Goal: Check status: Check status

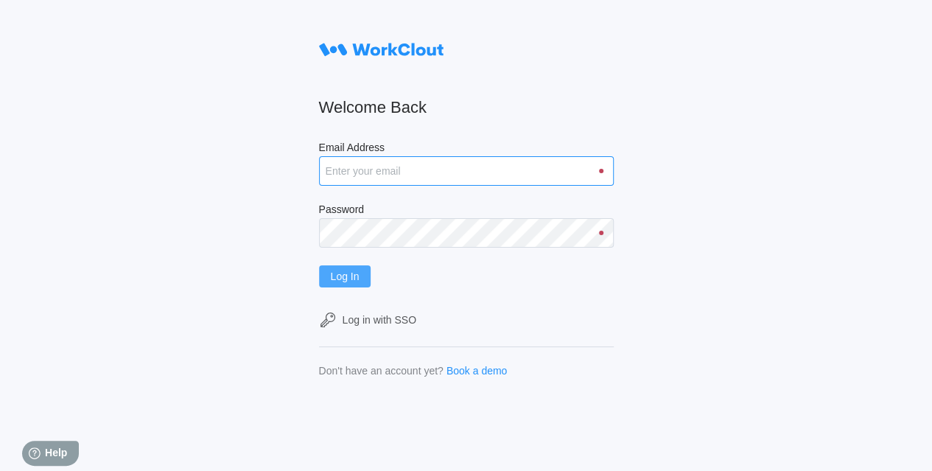
type input "[EMAIL_ADDRESS][DOMAIN_NAME]"
click at [357, 276] on span "Log In" at bounding box center [345, 276] width 29 height 10
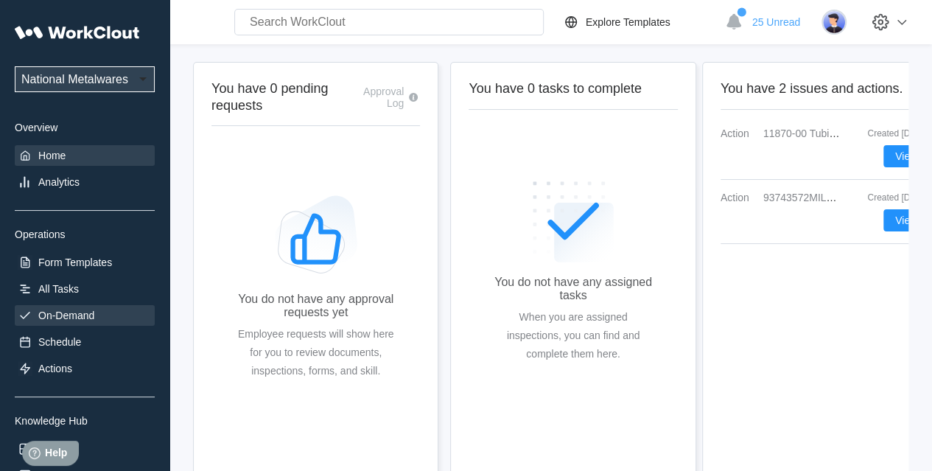
click at [55, 310] on div "On-Demand" at bounding box center [66, 315] width 56 height 12
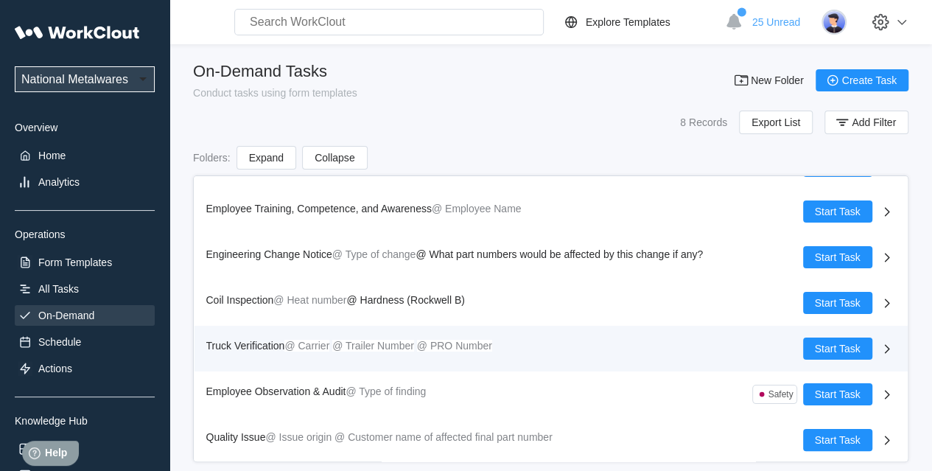
scroll to position [80, 0]
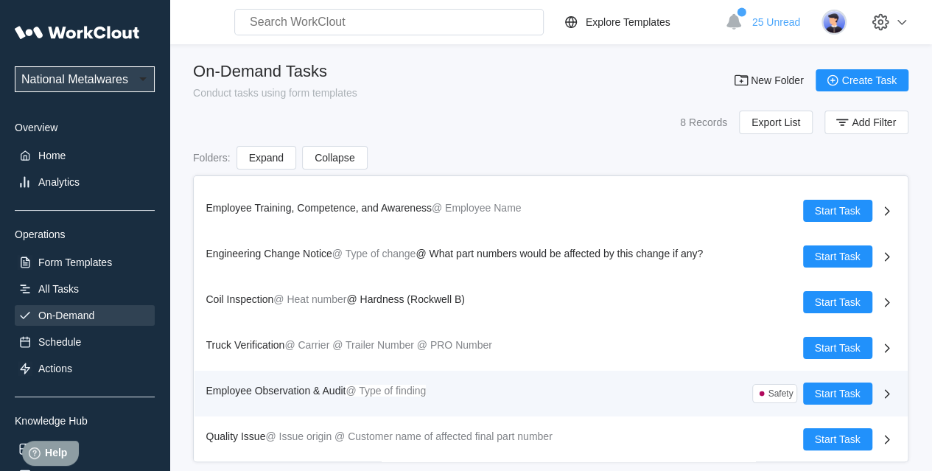
click at [332, 385] on span "Employee Observation & Audit" at bounding box center [276, 391] width 140 height 12
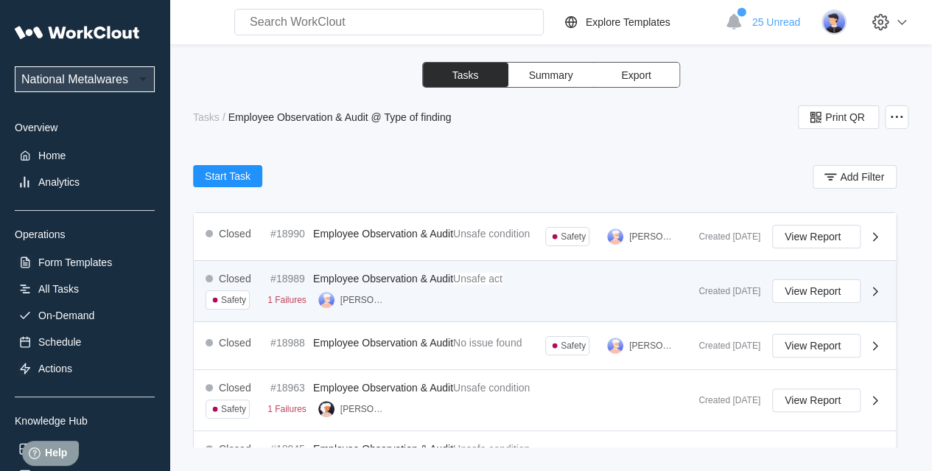
scroll to position [295, 0]
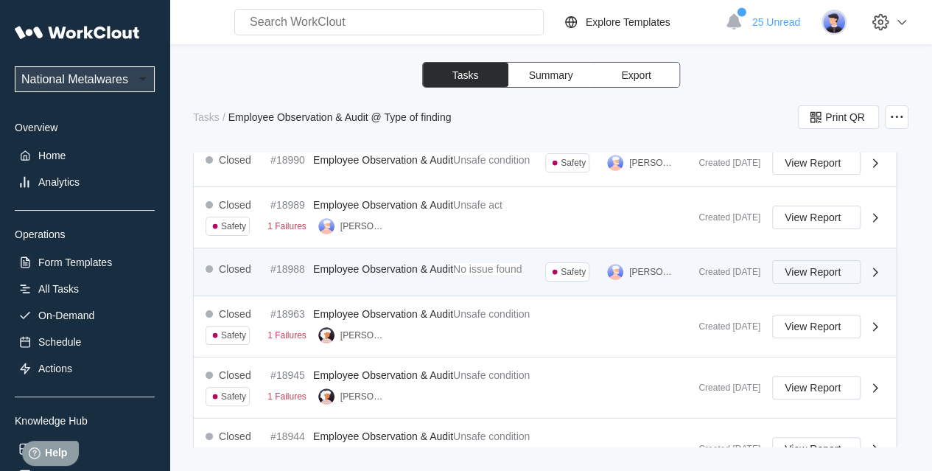
click at [785, 277] on span "View Report" at bounding box center [813, 272] width 56 height 10
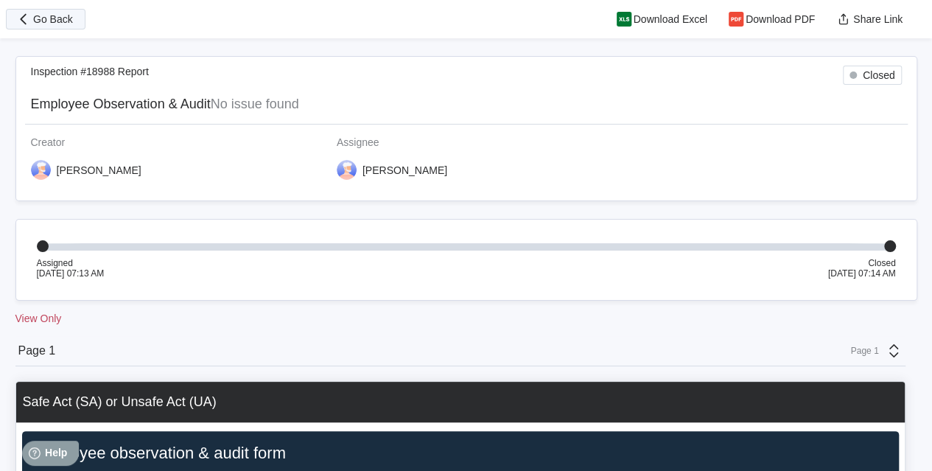
click at [37, 25] on button "Go Back" at bounding box center [46, 19] width 80 height 21
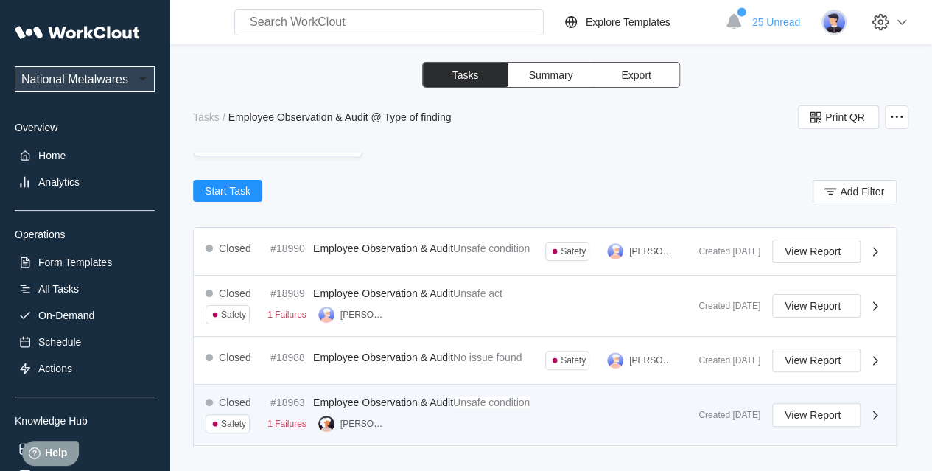
scroll to position [295, 0]
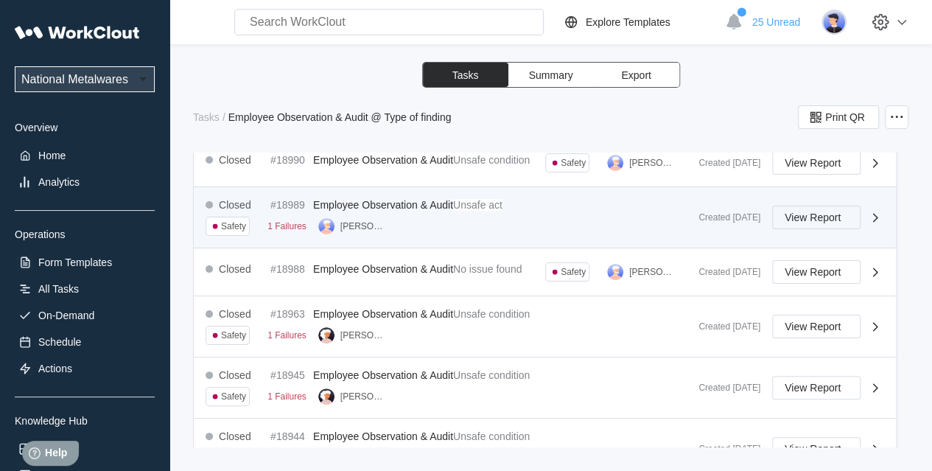
click at [818, 222] on span "View Report" at bounding box center [813, 217] width 56 height 10
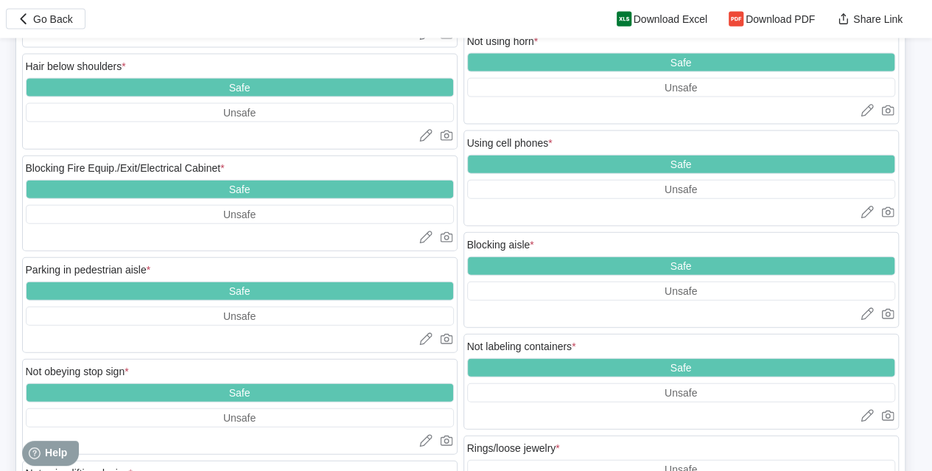
scroll to position [1621, 0]
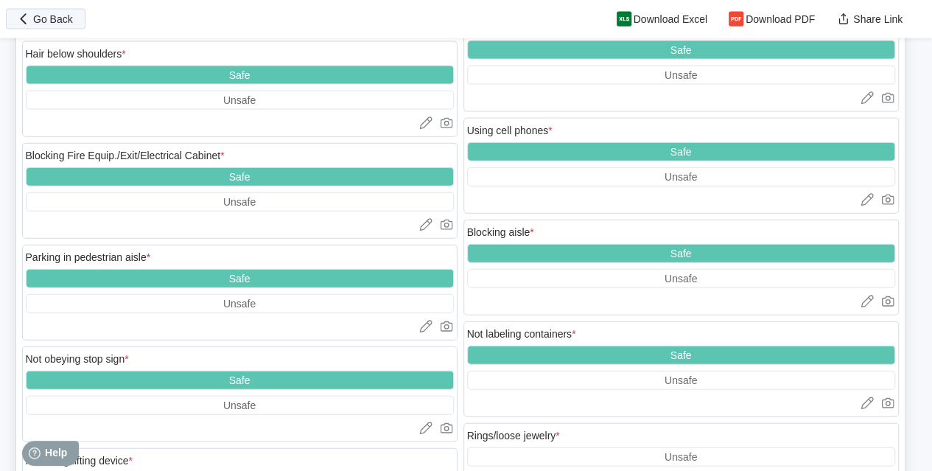
click at [52, 17] on span "Go Back" at bounding box center [53, 19] width 40 height 10
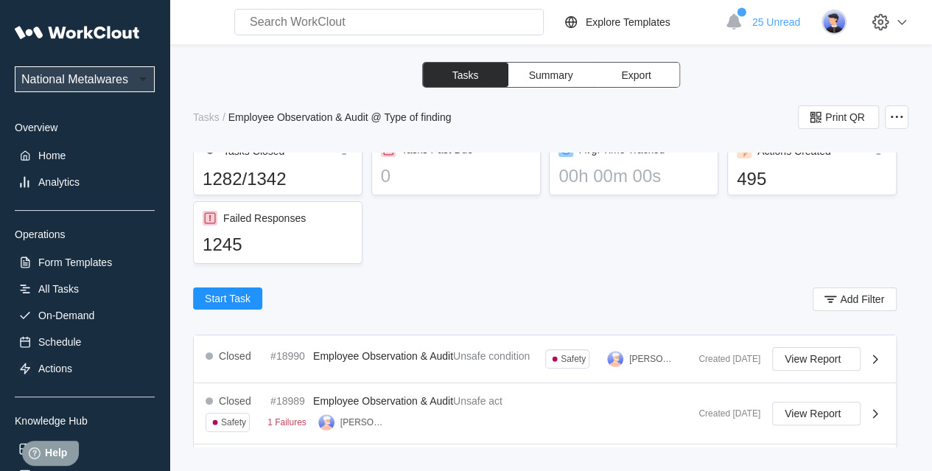
scroll to position [74, 0]
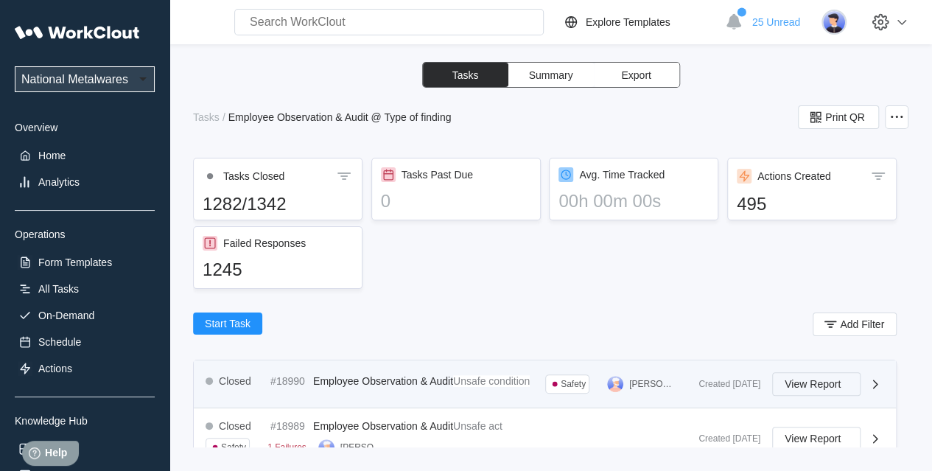
click at [803, 394] on button "View Report" at bounding box center [816, 384] width 88 height 24
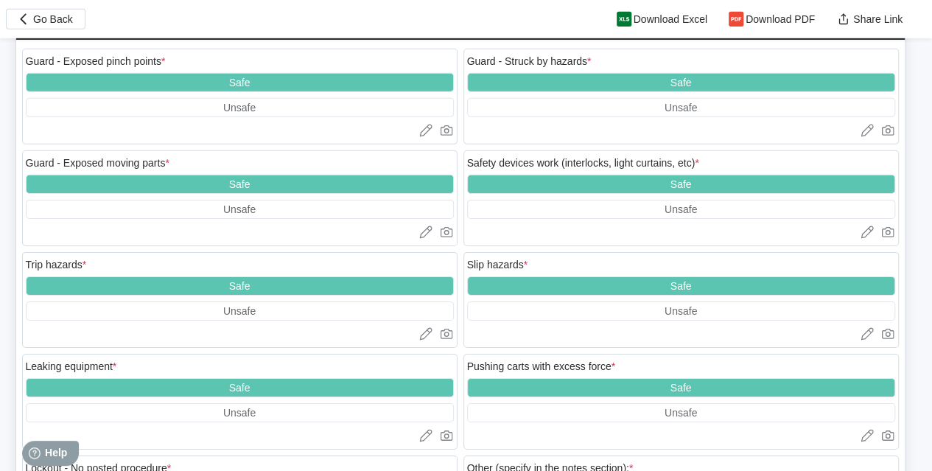
scroll to position [2419, 0]
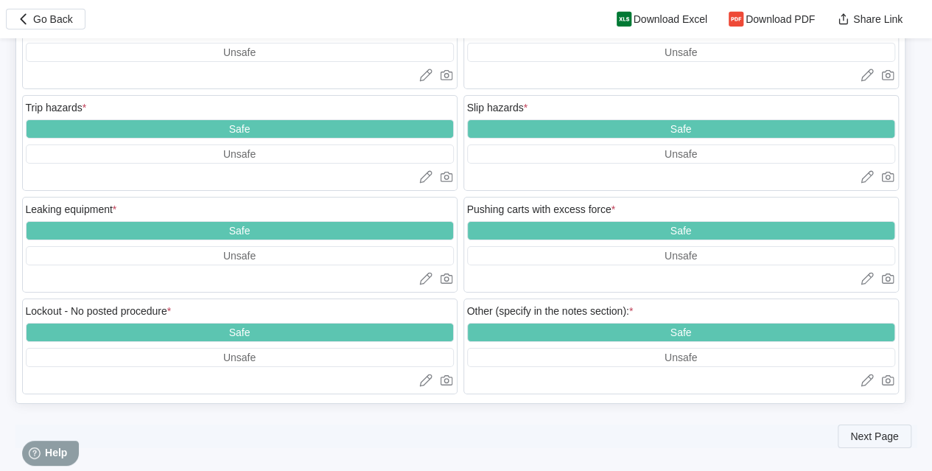
click at [887, 431] on span "Next Page" at bounding box center [874, 436] width 48 height 10
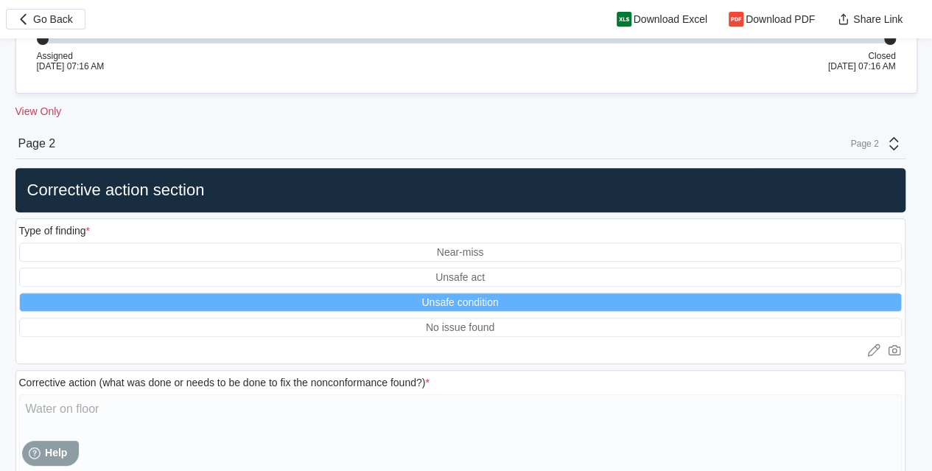
scroll to position [0, 0]
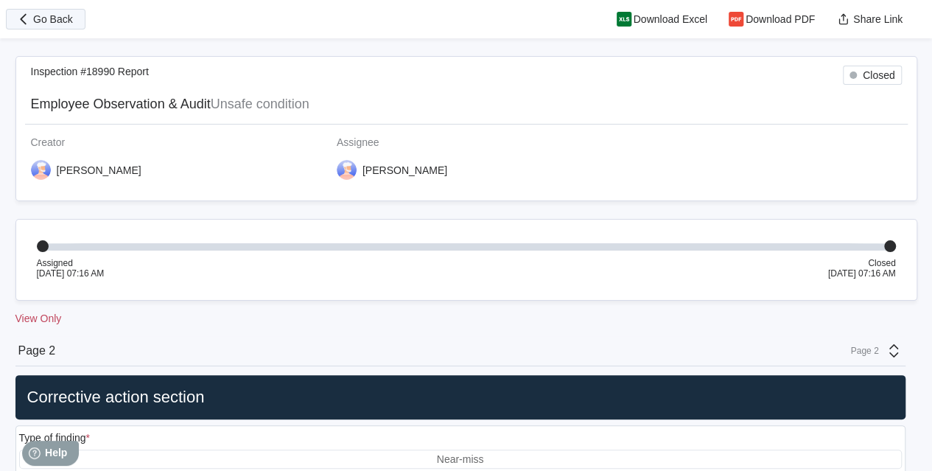
click at [56, 18] on span "Go Back" at bounding box center [53, 19] width 40 height 10
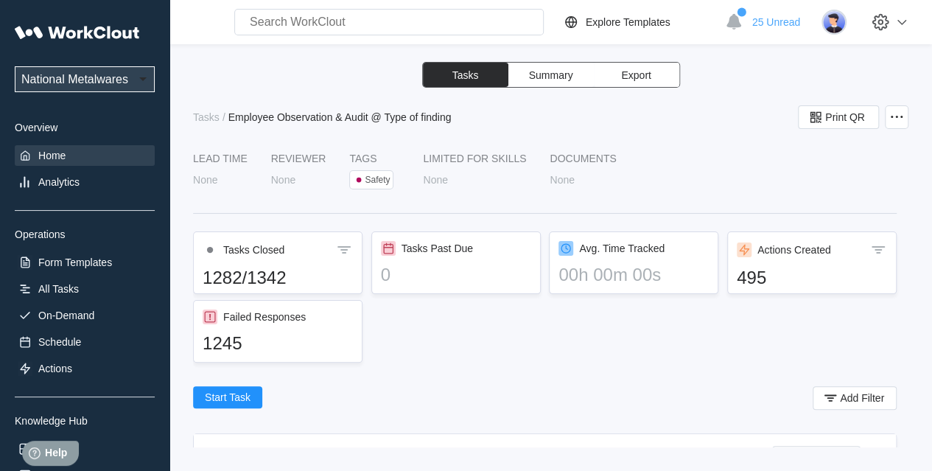
click at [57, 152] on div "Home" at bounding box center [51, 156] width 27 height 12
